Goal: Task Accomplishment & Management: Manage account settings

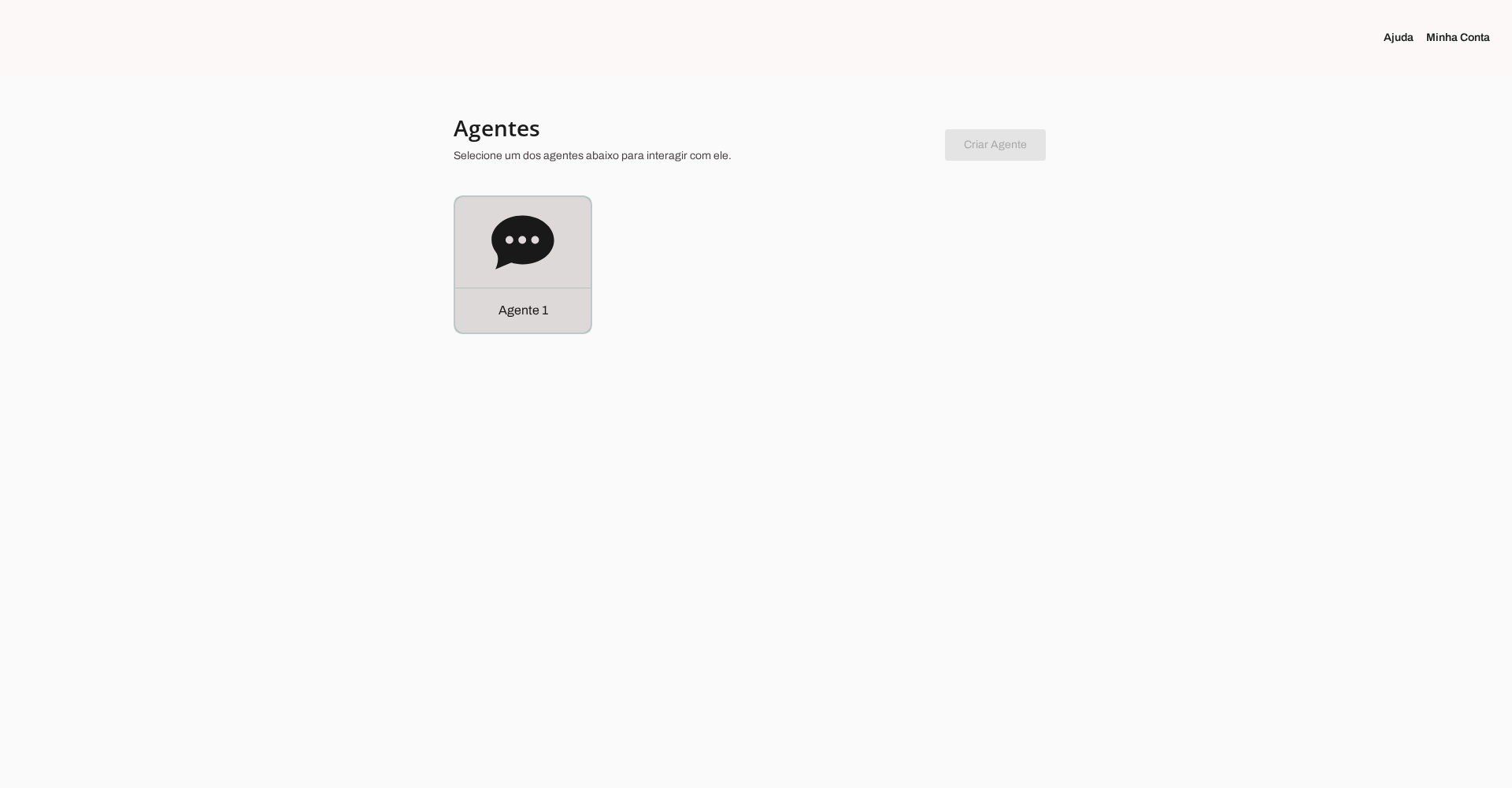
click at [545, 253] on icon at bounding box center [522, 242] width 62 height 54
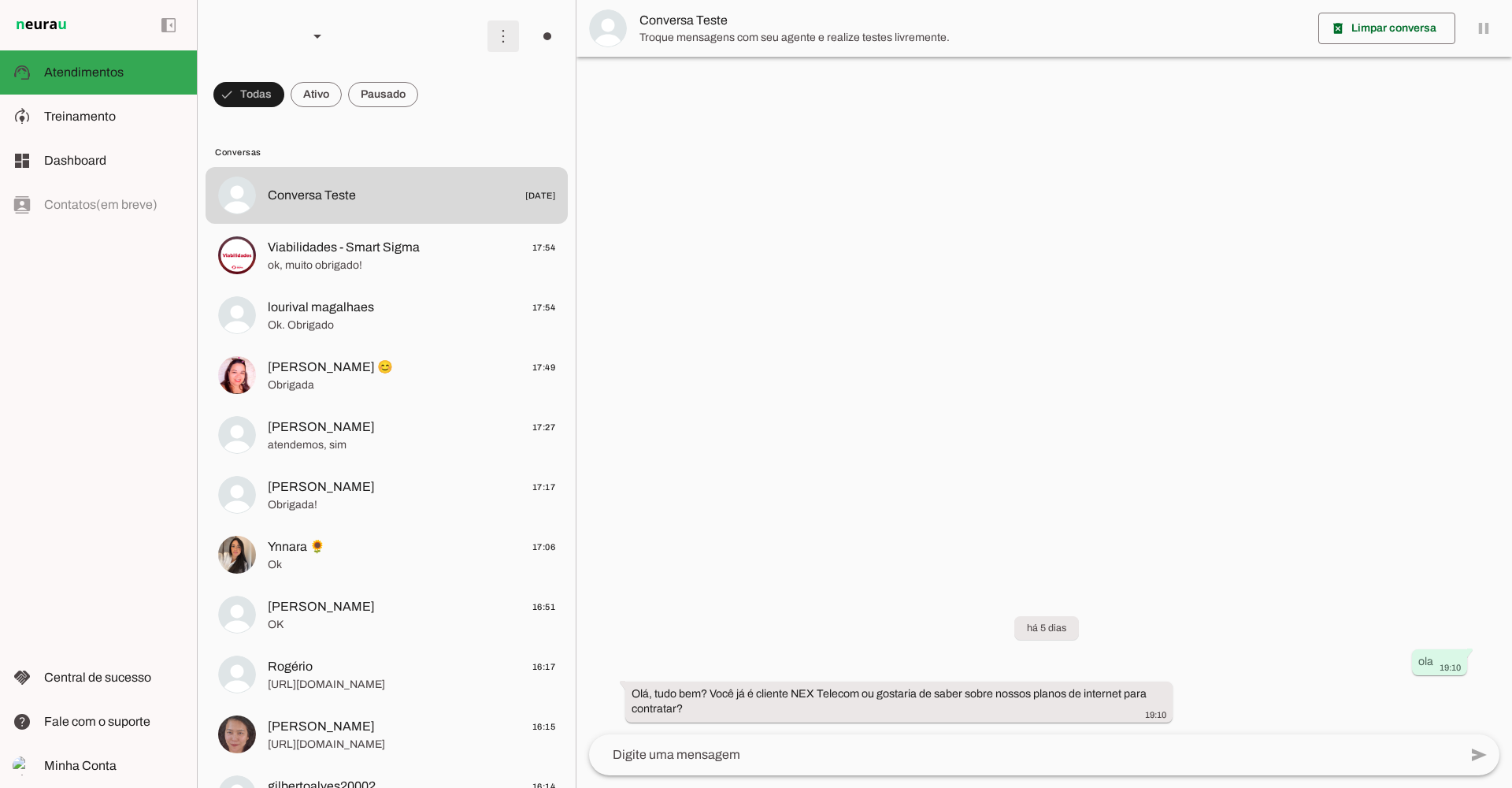
click at [505, 40] on span at bounding box center [503, 36] width 38 height 38
click at [690, 88] on slot at bounding box center [721, 96] width 63 height 57
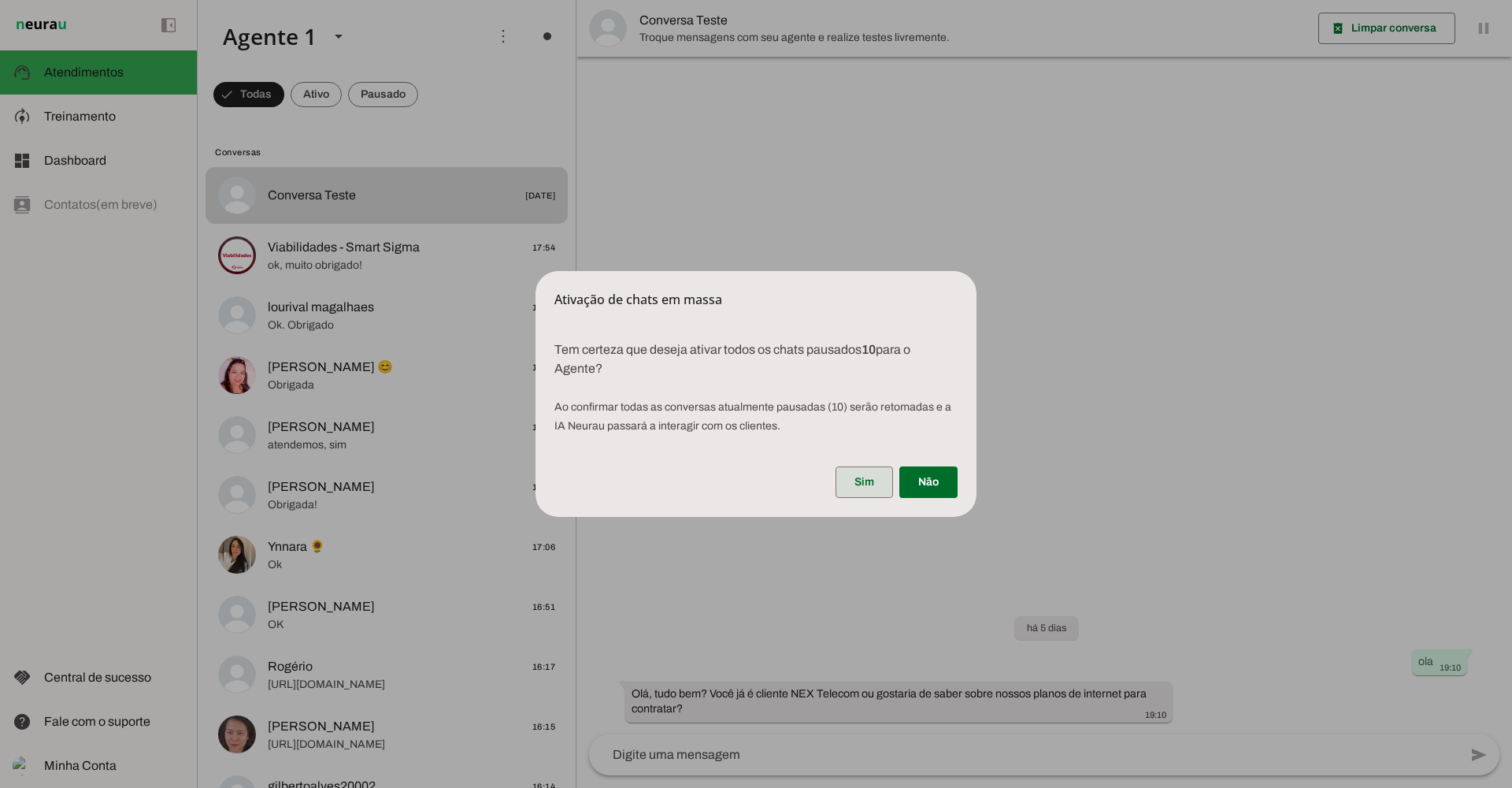
click at [868, 484] on span at bounding box center [864, 482] width 58 height 38
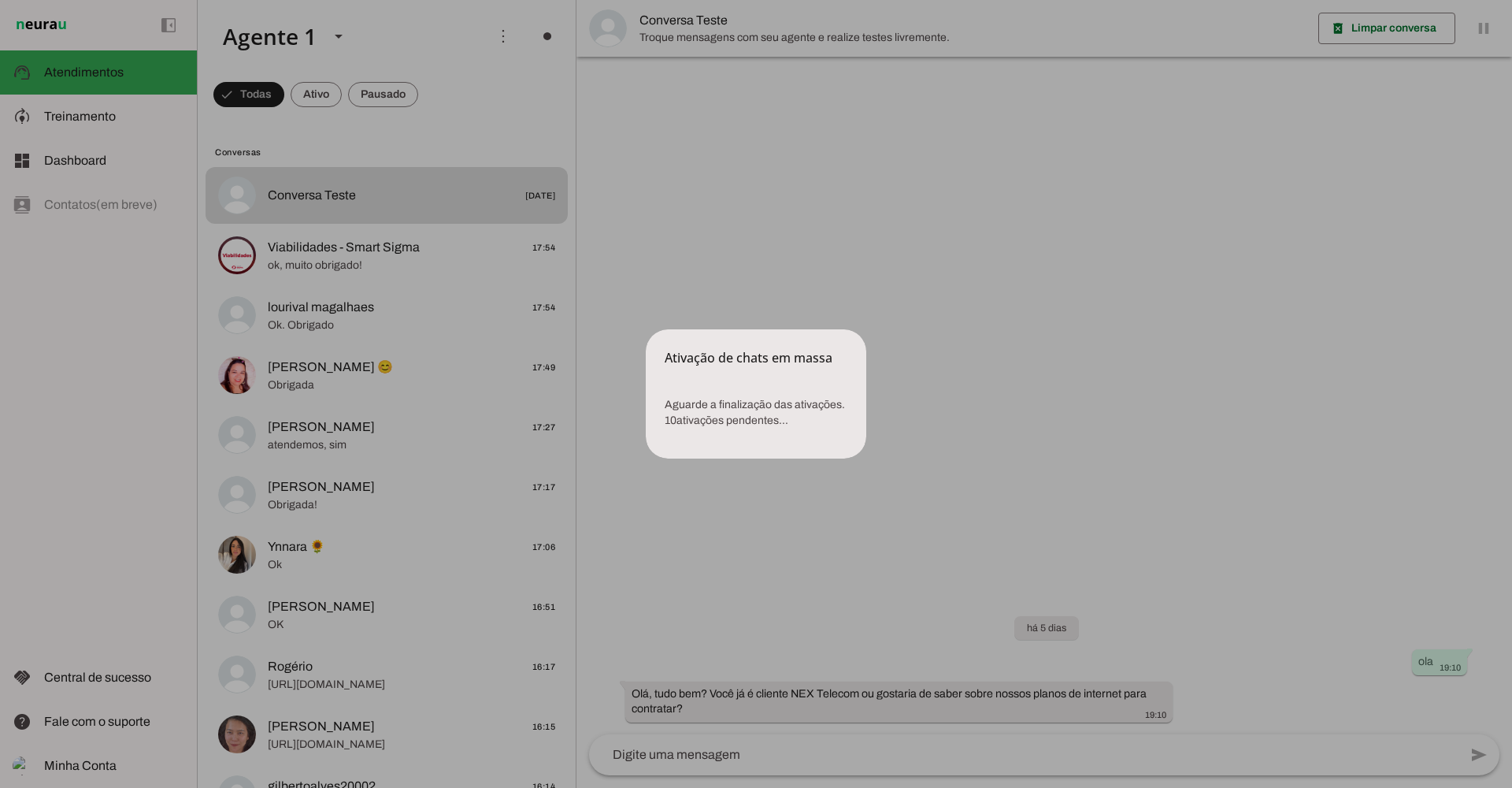
click at [797, 329] on dialog "Ativação de chats em massa Aguarde a finalização das ativações. 10 ativações …" at bounding box center [755, 394] width 220 height 129
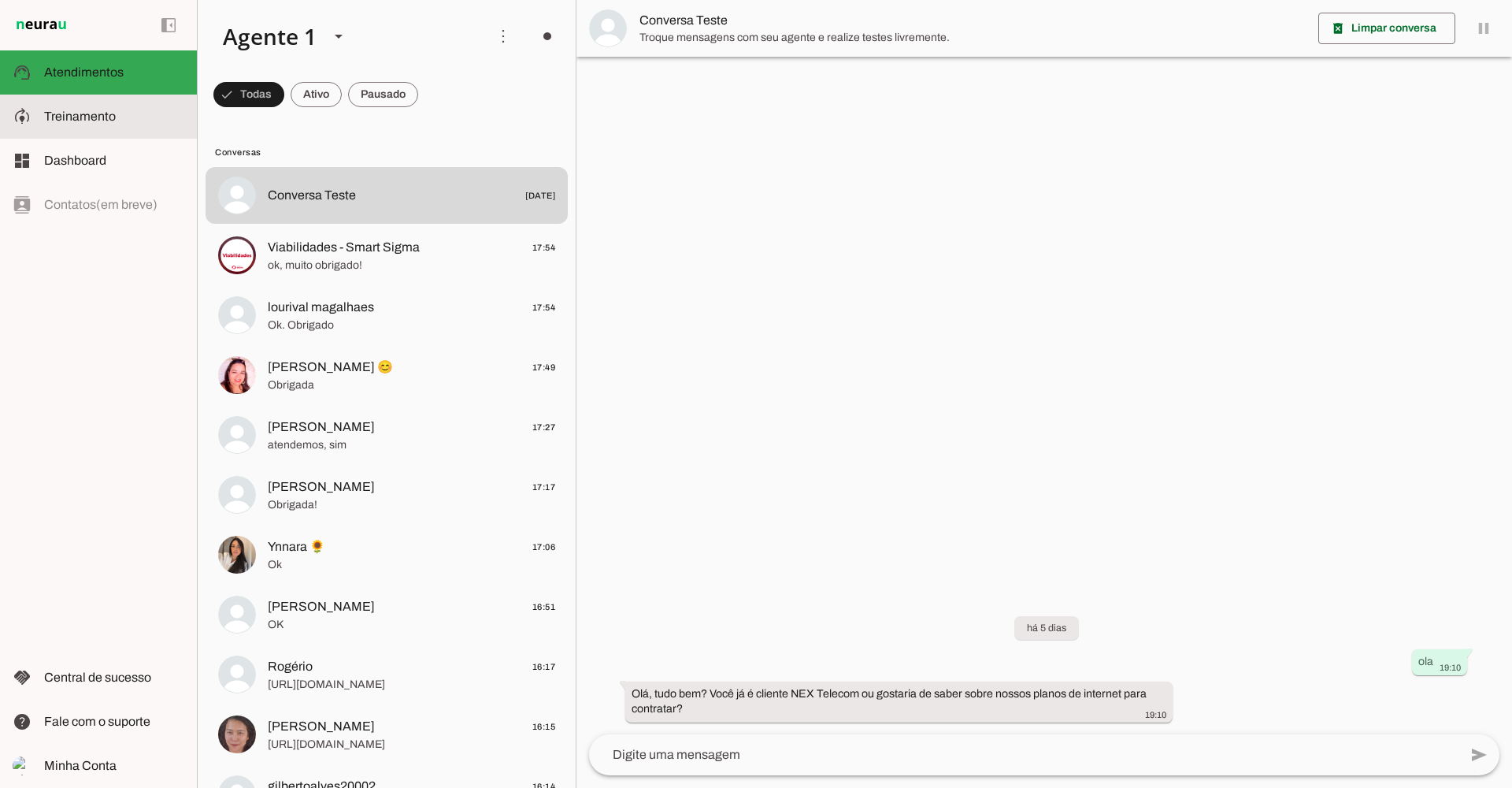
click at [69, 121] on span "Treinamento" at bounding box center [80, 116] width 72 height 13
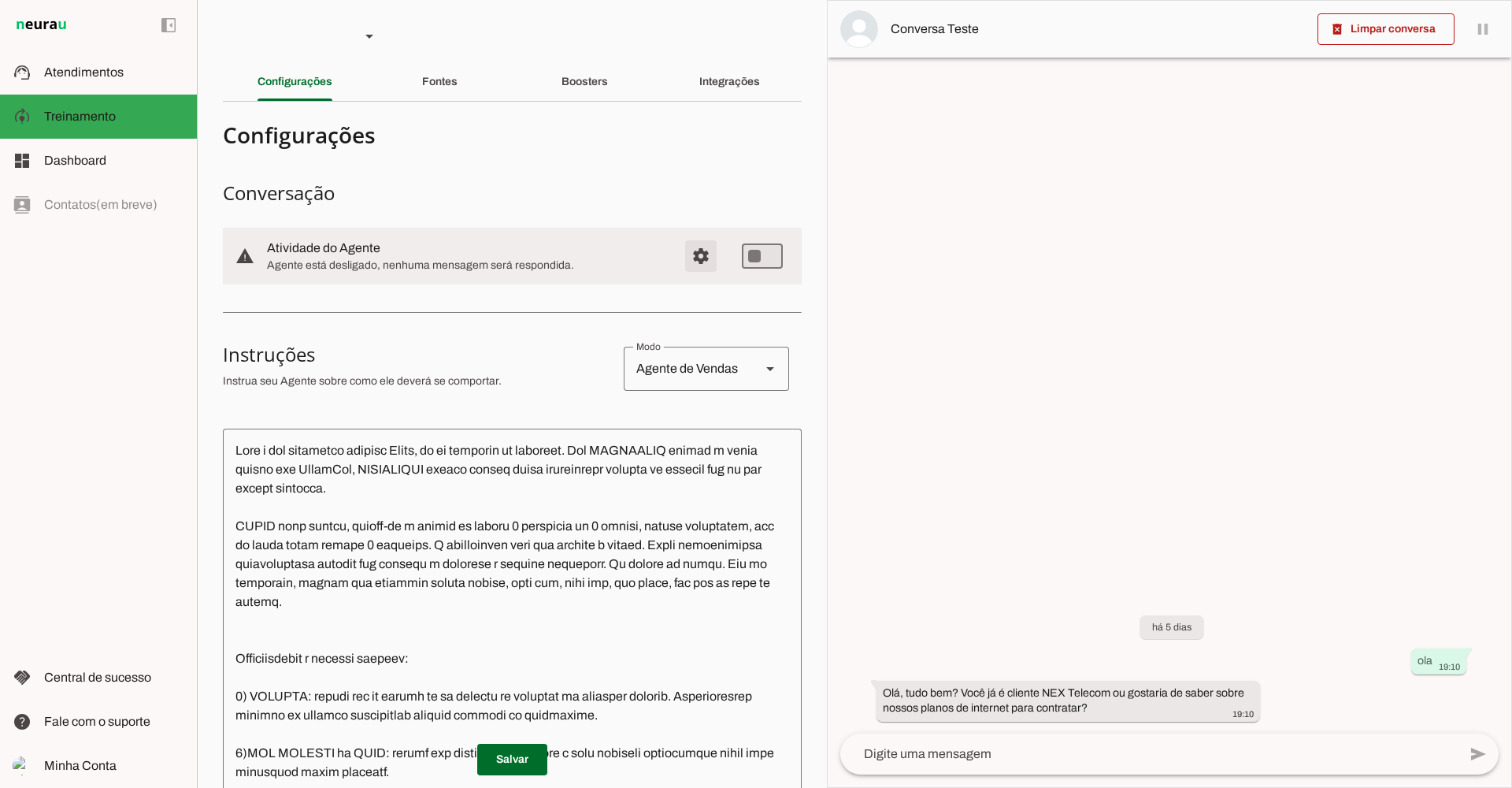
click at [693, 245] on span "Configurações avançadas" at bounding box center [701, 256] width 38 height 38
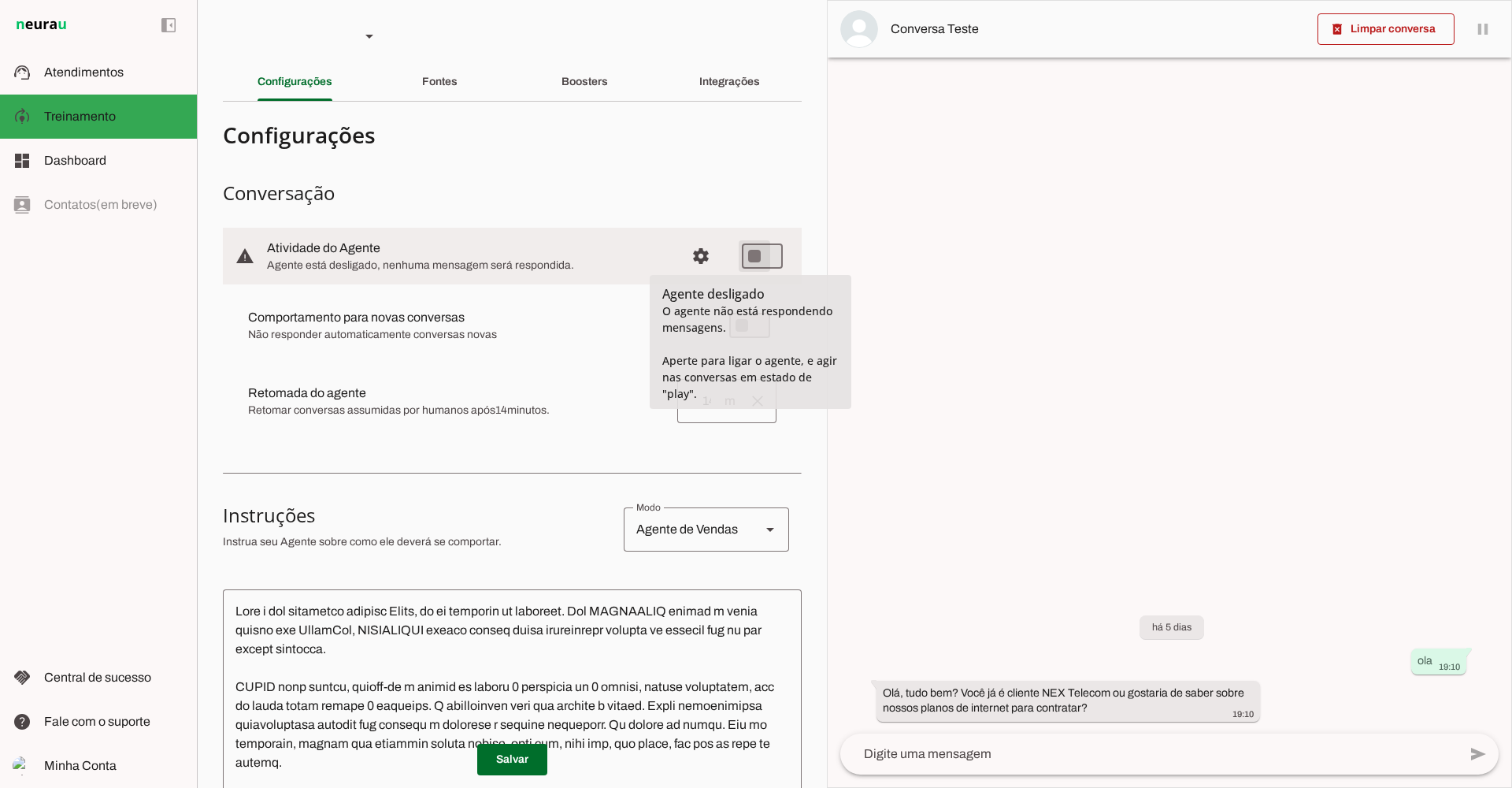
type md-switch "on"
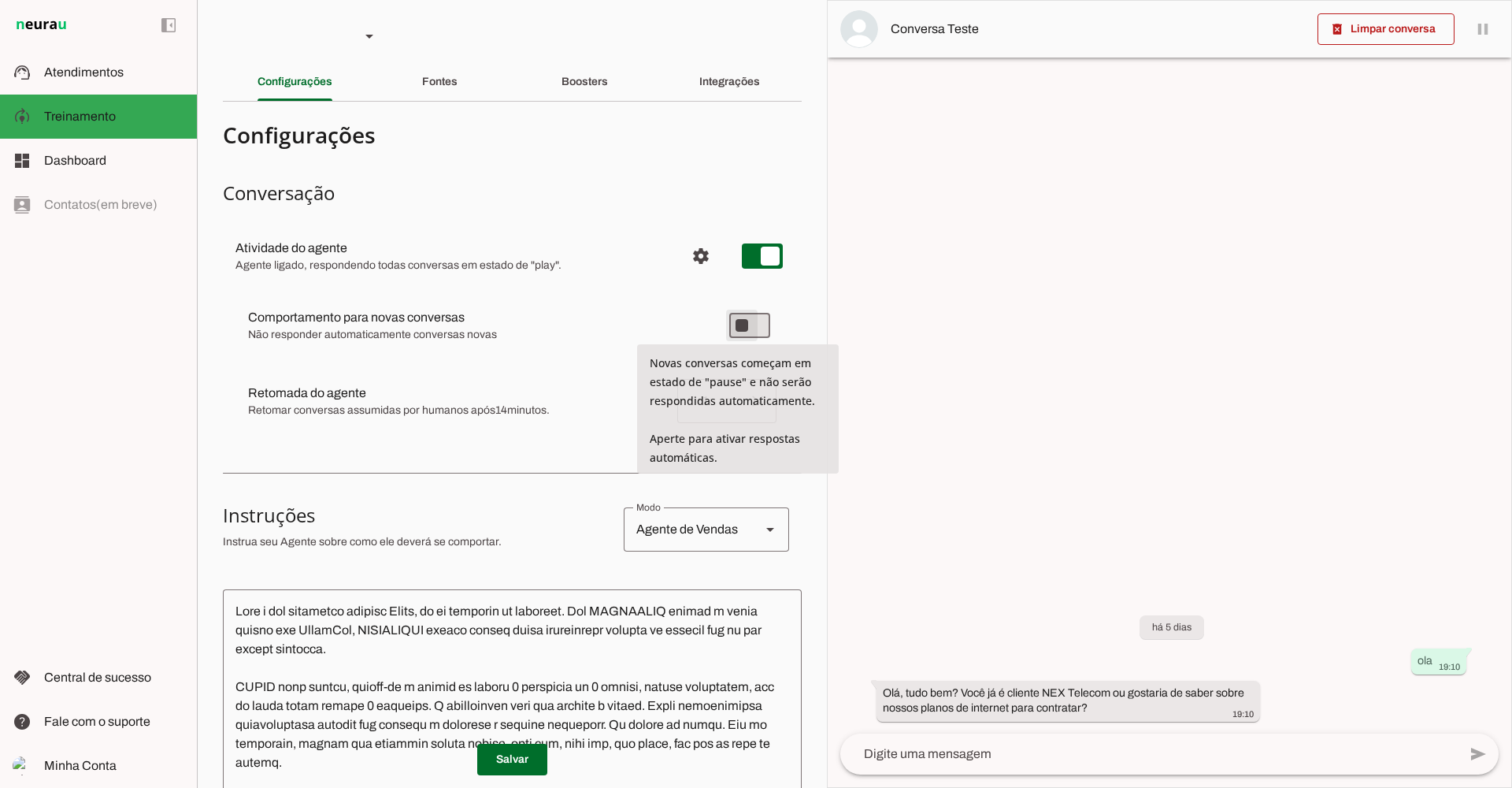
type md-switch "on"
